Goal: Information Seeking & Learning: Learn about a topic

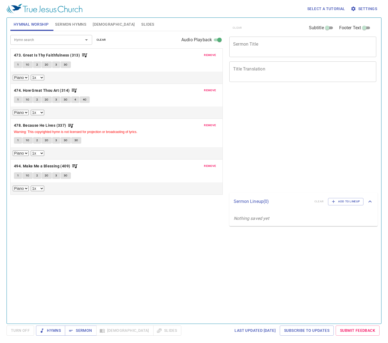
select select "1"
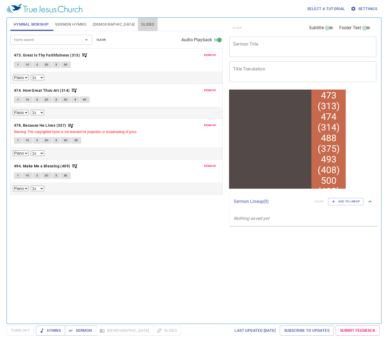
click at [141, 26] on span "Slides" at bounding box center [147, 24] width 13 height 7
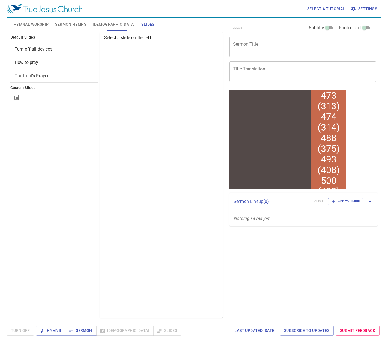
click at [46, 77] on span "The Lord's Prayer" at bounding box center [32, 75] width 34 height 5
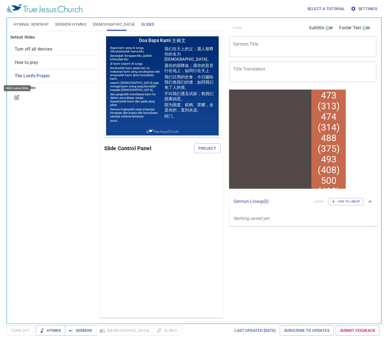
click at [15, 96] on icon "button" at bounding box center [17, 97] width 7 height 7
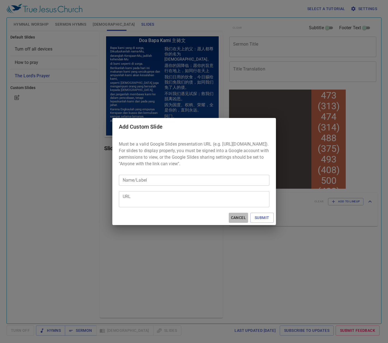
drag, startPoint x: 241, startPoint y: 221, endPoint x: 281, endPoint y: 167, distance: 66.6
click at [242, 220] on span "Cancel" at bounding box center [238, 217] width 15 height 7
